Goal: Obtain resource: Obtain resource

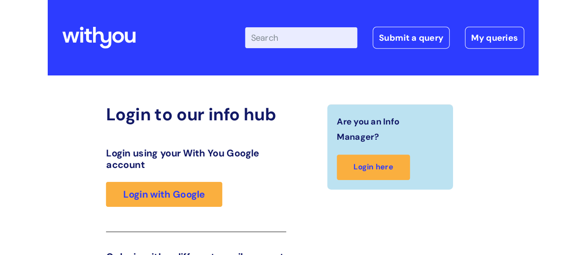
scroll to position [141, 0]
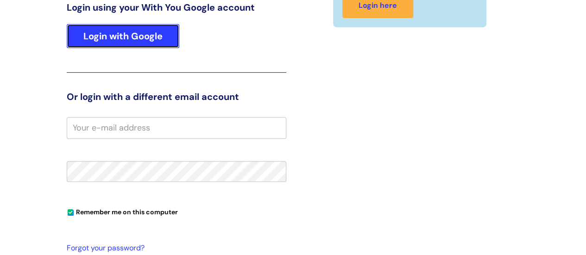
click at [109, 41] on link "Login with Google" at bounding box center [123, 36] width 113 height 24
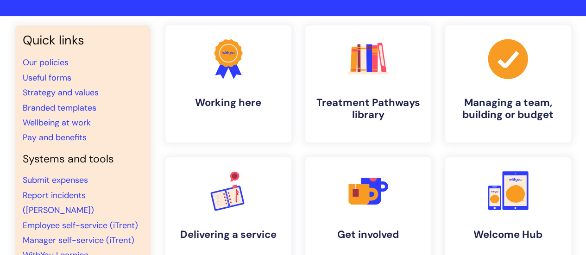
scroll to position [53, 0]
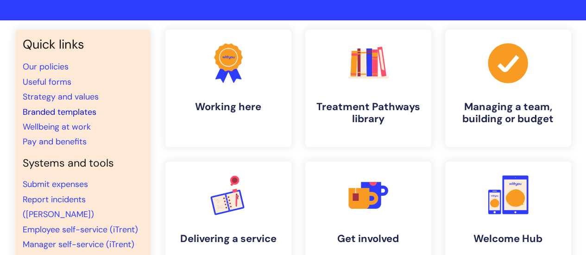
click at [41, 111] on link "Branded templates" at bounding box center [60, 112] width 74 height 11
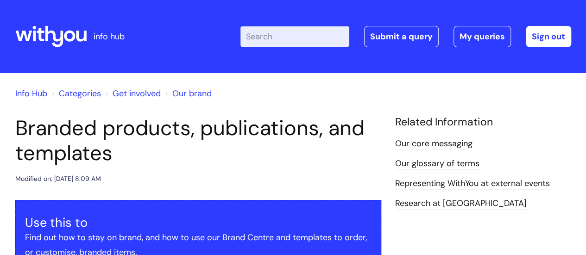
scroll to position [139, 0]
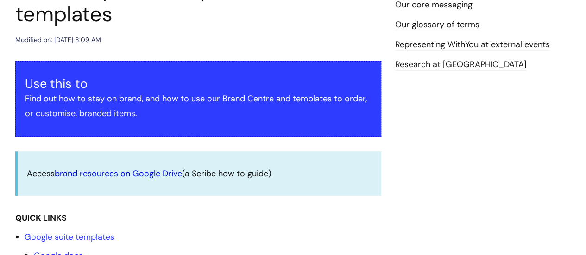
click at [122, 176] on link "brand resources on Google Drive" at bounding box center [118, 173] width 127 height 11
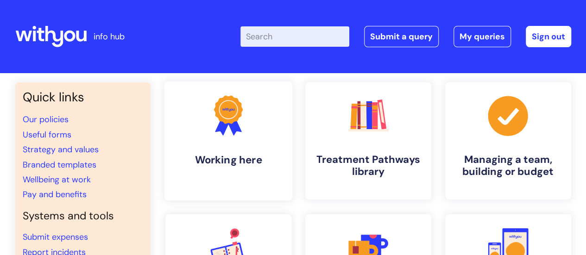
click at [225, 138] on icon ".cls-1{fill:#f89b22;}.cls-1,.cls-2,.cls-3{stroke-width:0px;}.cls-2{fill:#2d3cff…" at bounding box center [228, 116] width 46 height 46
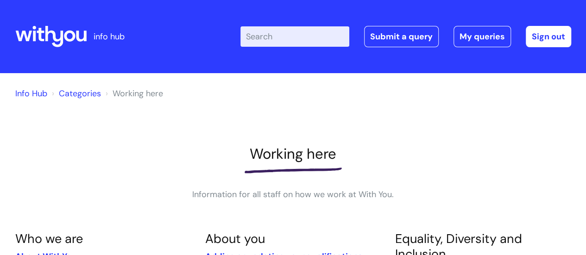
click at [47, 35] on icon at bounding box center [54, 36] width 18 height 21
